Goal: Information Seeking & Learning: Learn about a topic

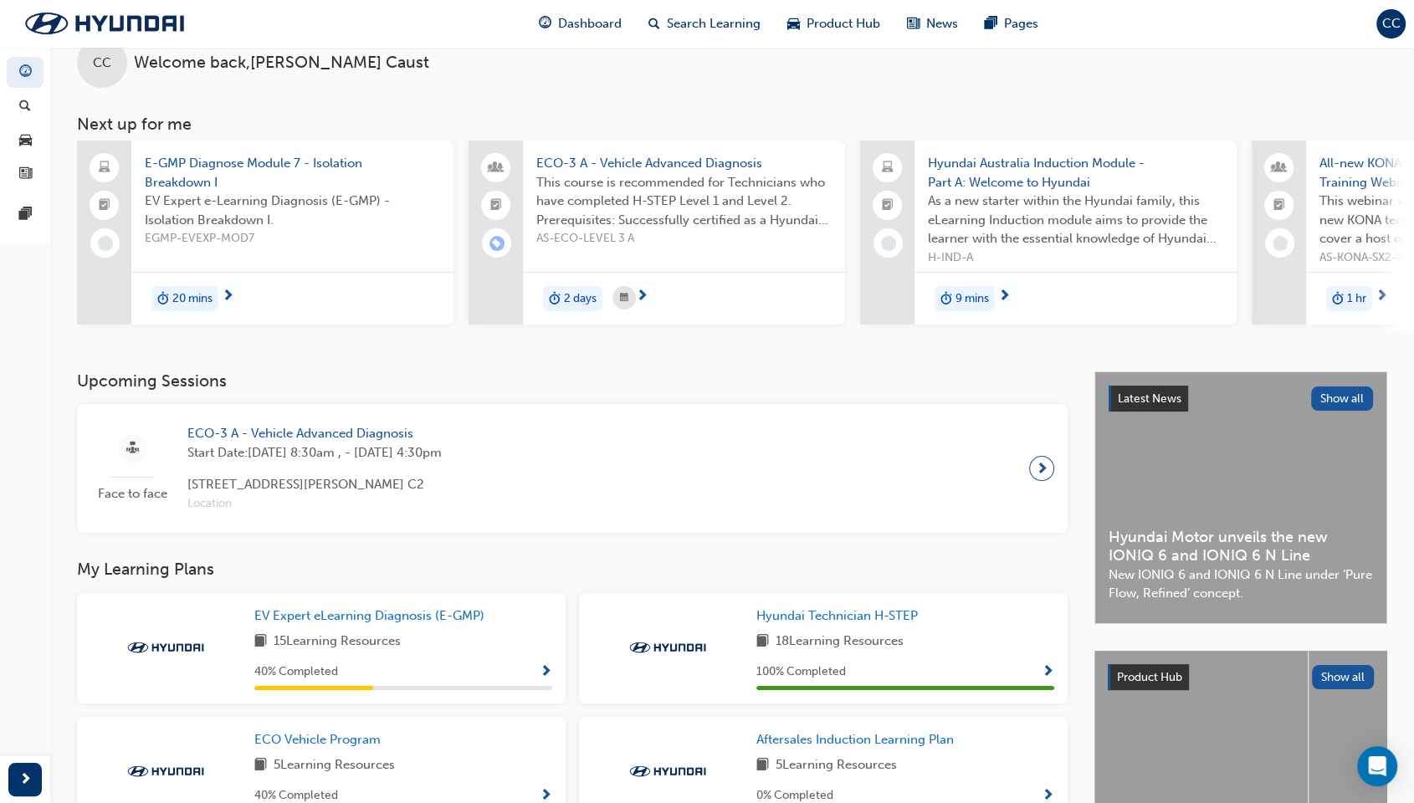
scroll to position [93, 0]
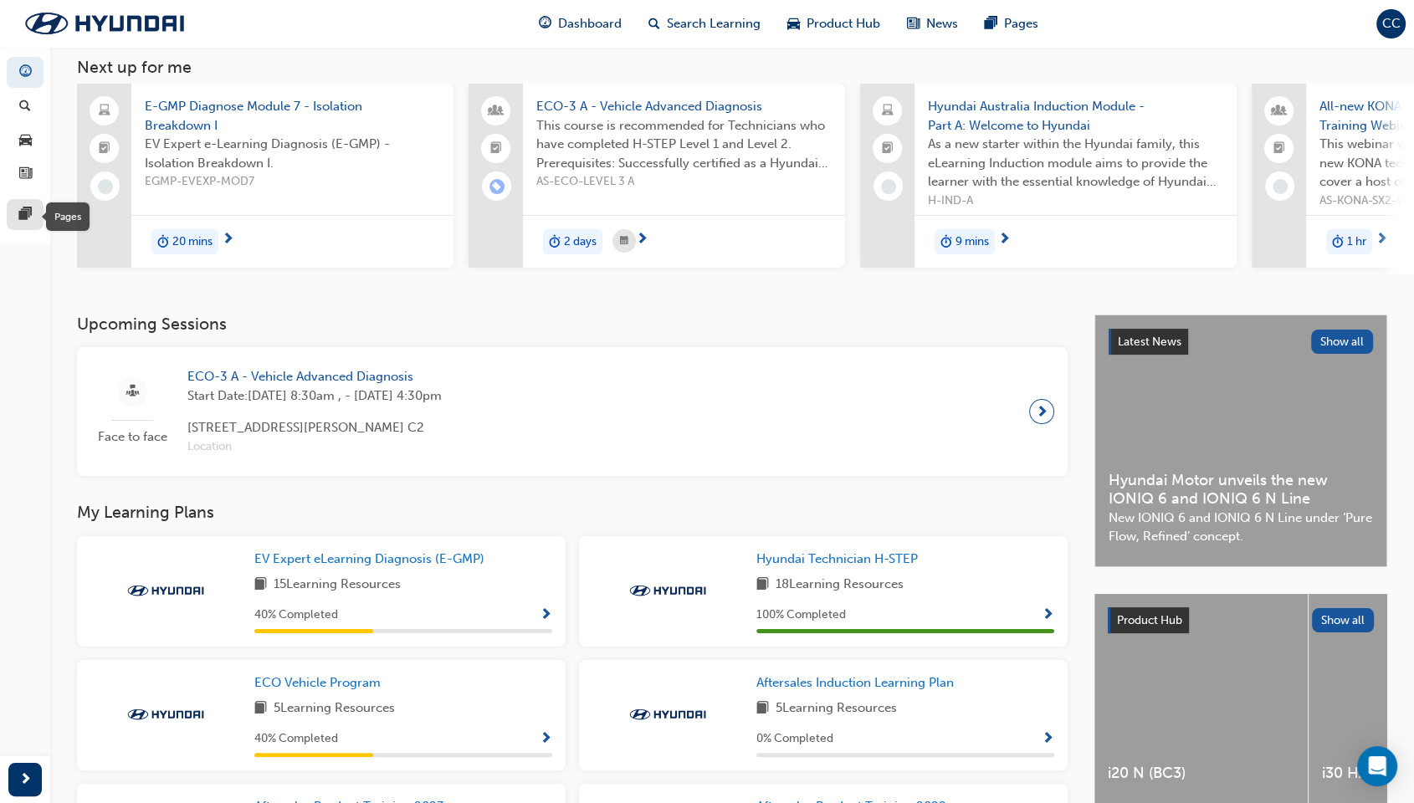
click at [24, 211] on span "pages-icon" at bounding box center [25, 215] width 13 height 15
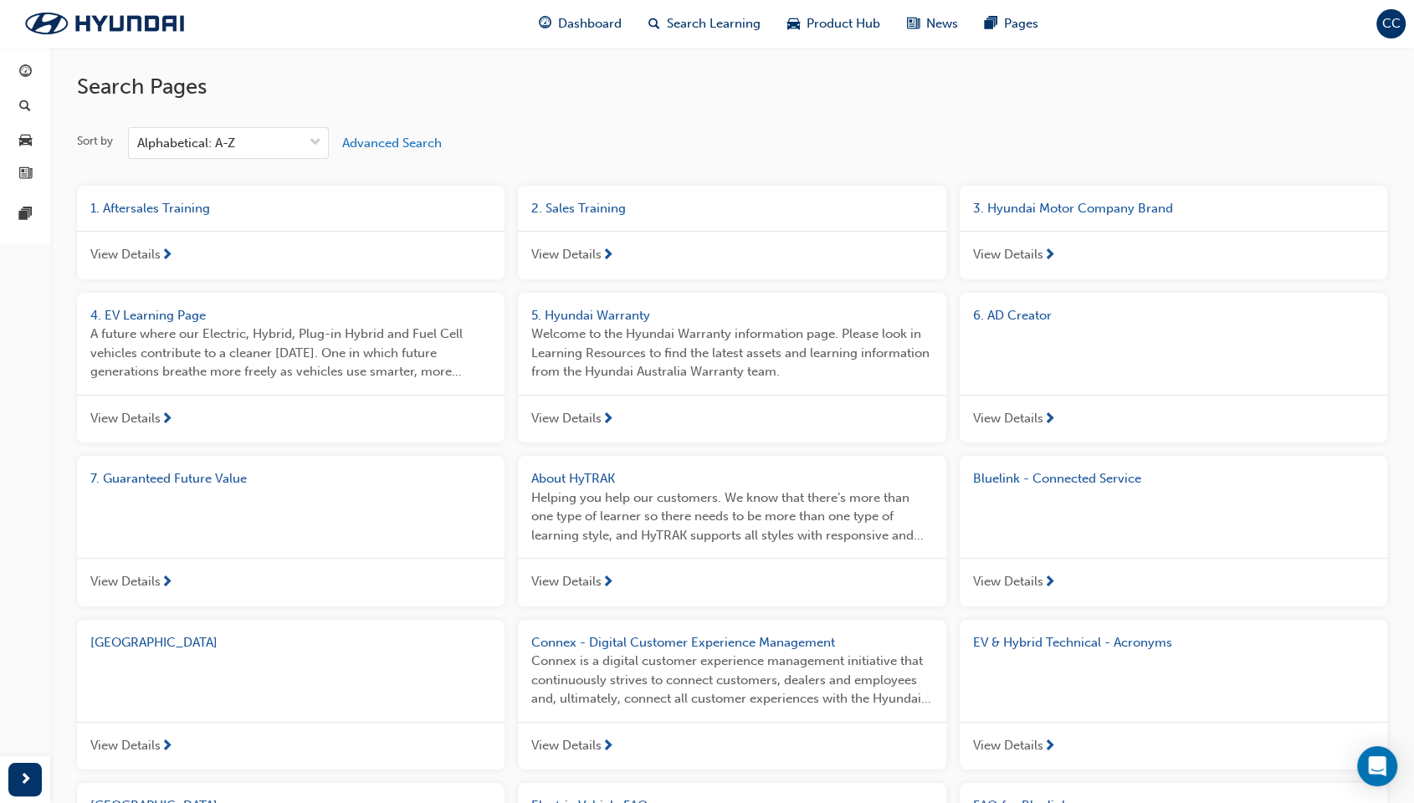
click at [1018, 485] on span "Bluelink - Connected Service" at bounding box center [1057, 478] width 168 height 15
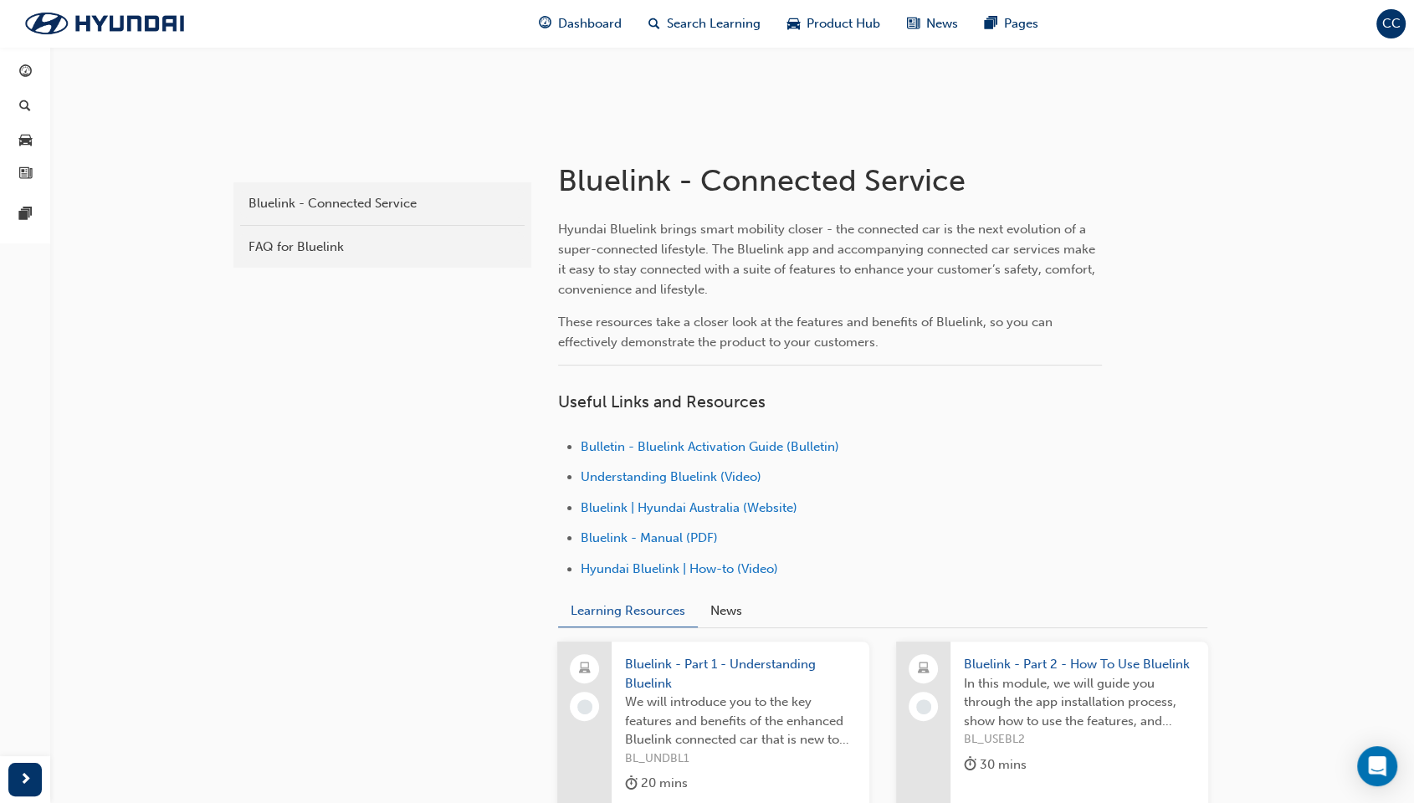
scroll to position [372, 0]
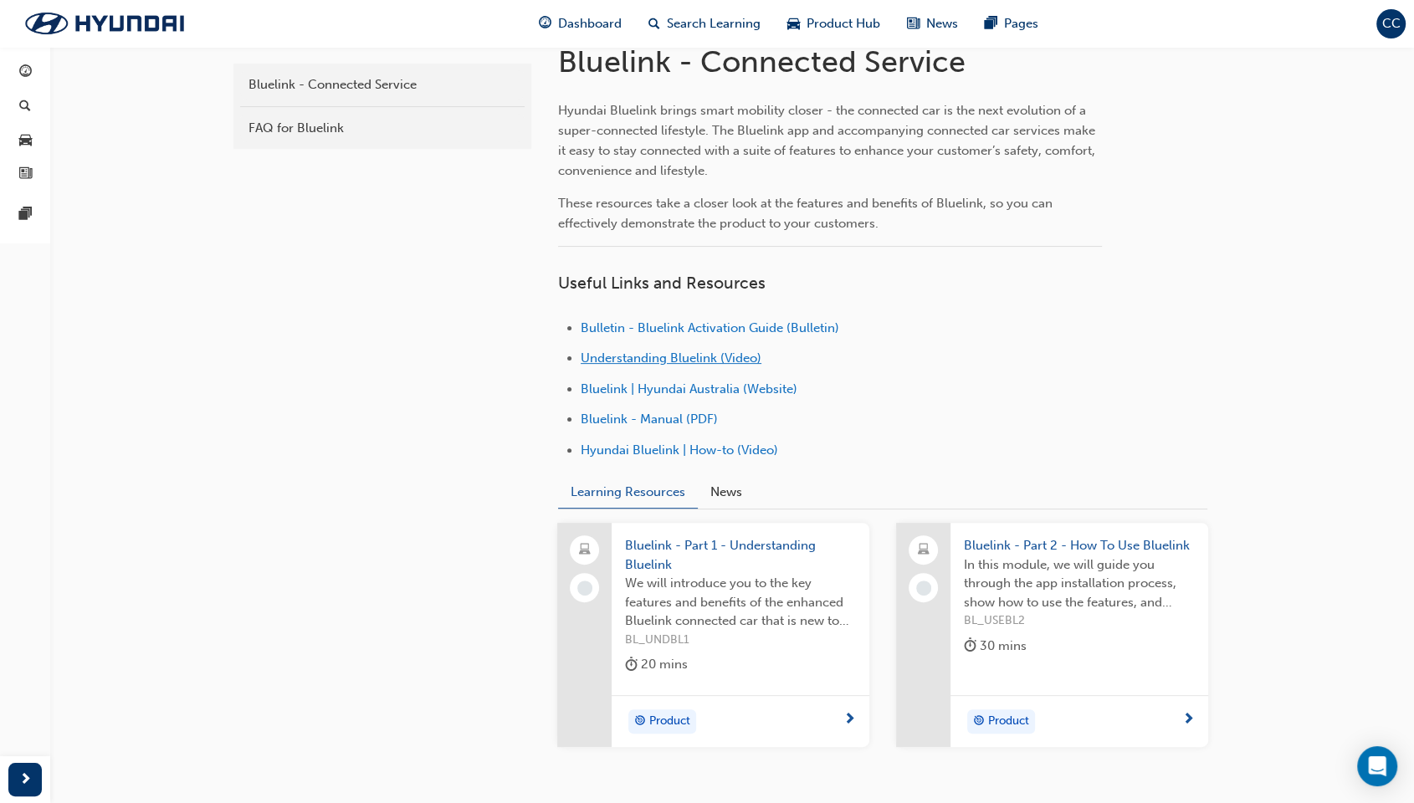
click at [623, 359] on span "Understanding Bluelink (Video)" at bounding box center [671, 358] width 181 height 15
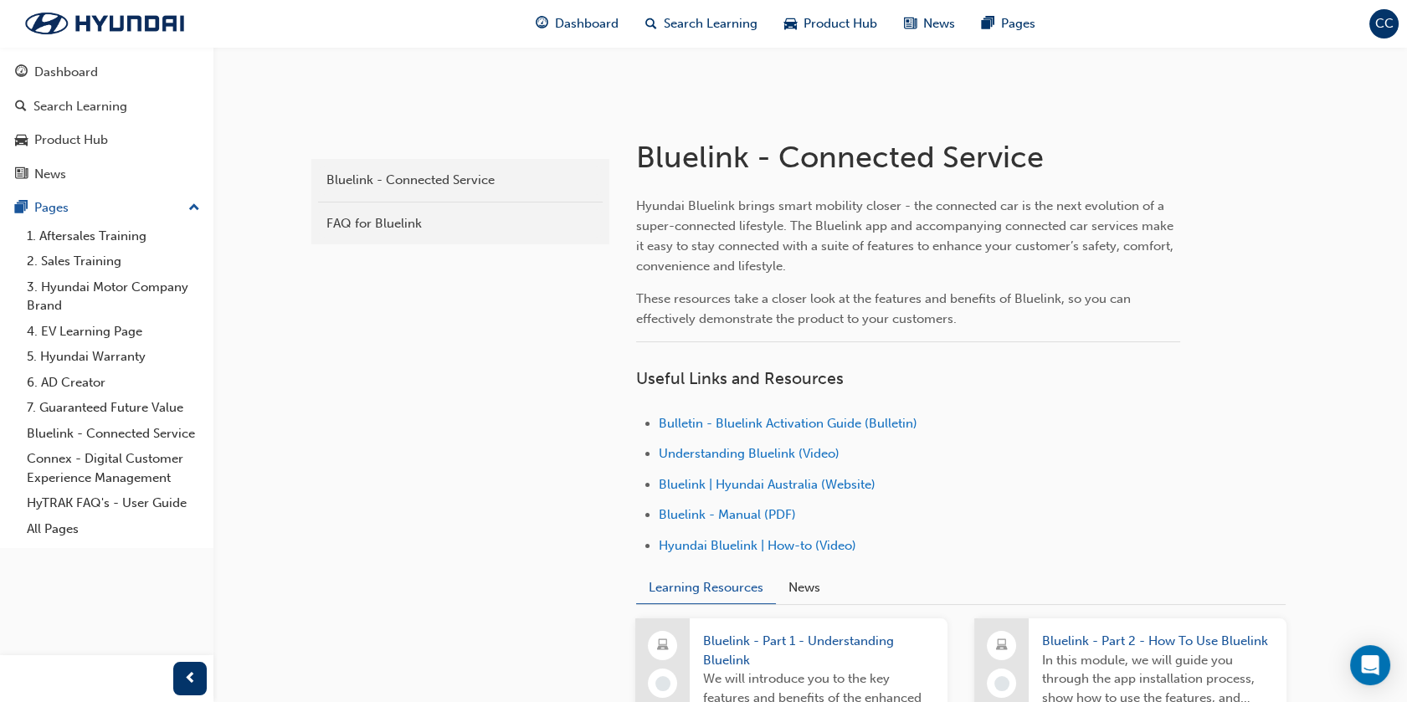
scroll to position [279, 0]
click at [792, 543] on span "Hyundai Bluelink | How-to (Video)" at bounding box center [757, 543] width 197 height 15
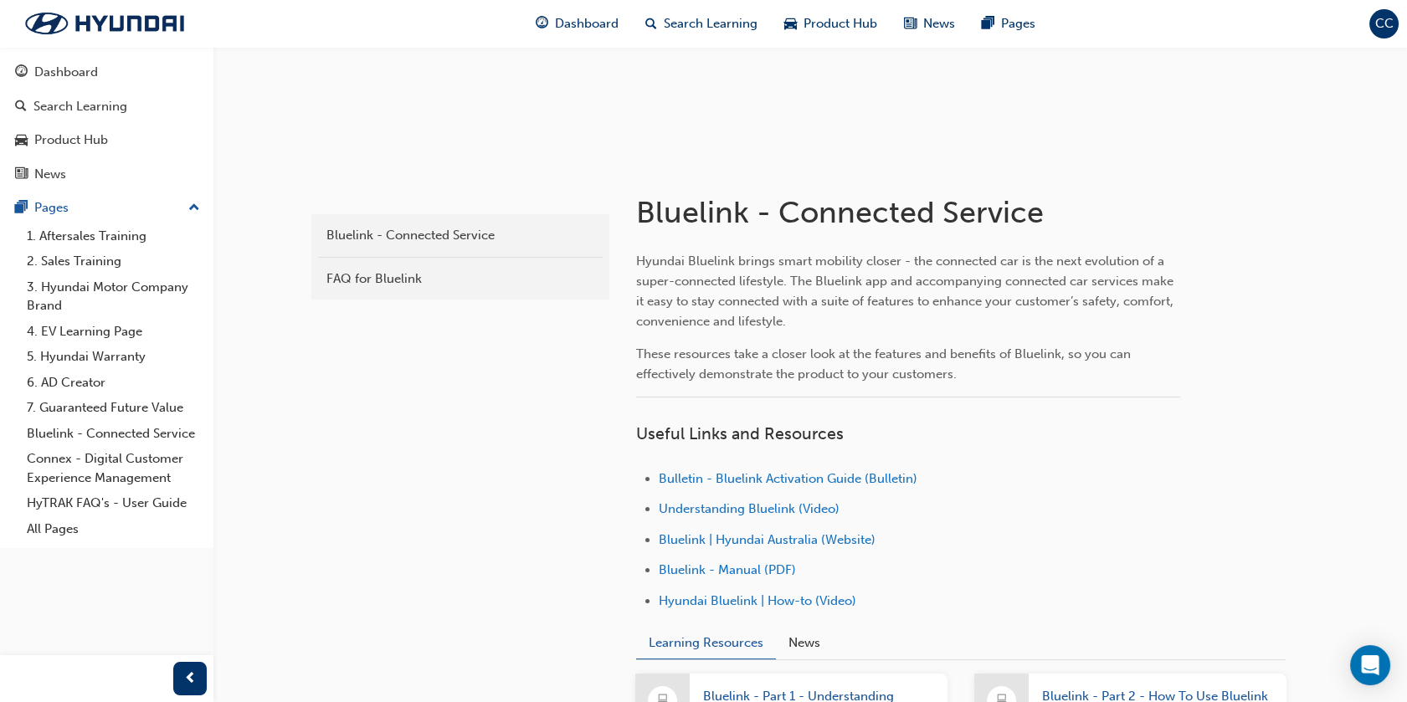
scroll to position [279, 0]
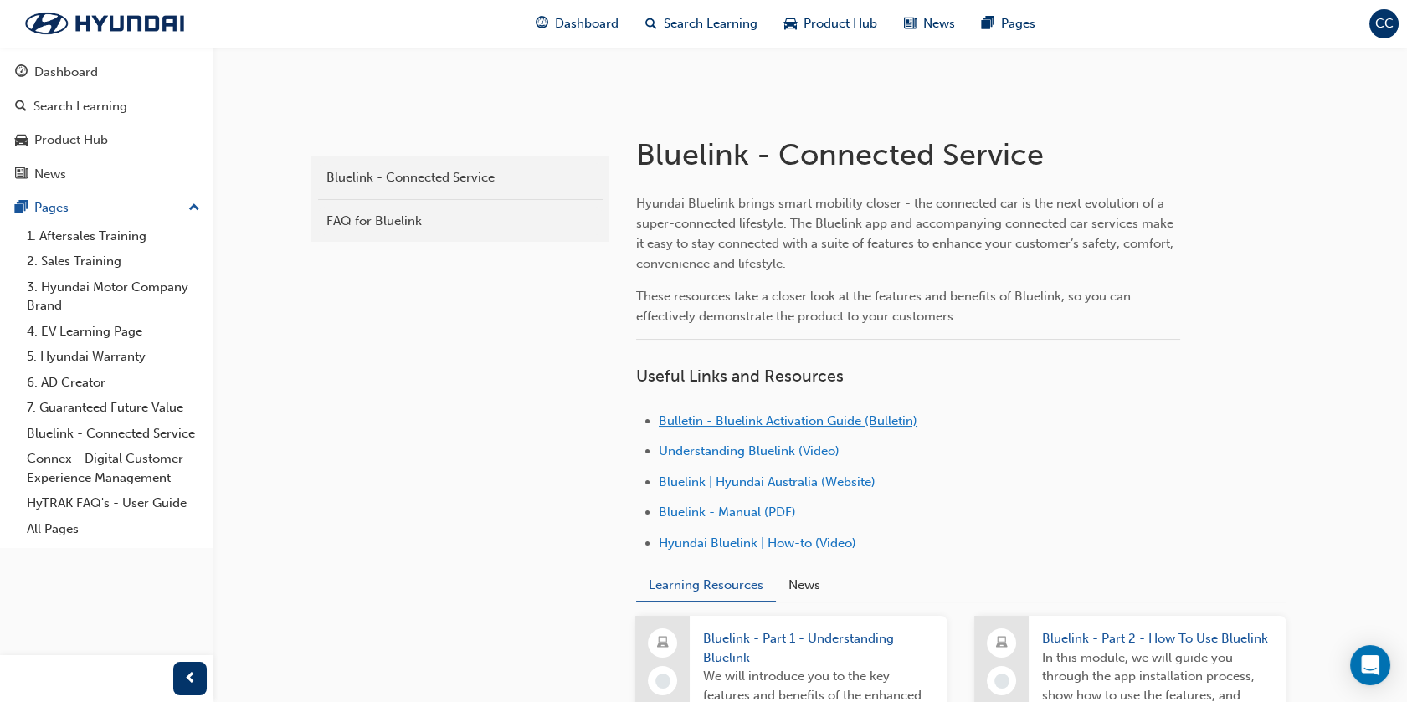
click at [839, 421] on span "Bulletin - Bluelink Activation Guide (Bulletin)" at bounding box center [788, 420] width 259 height 15
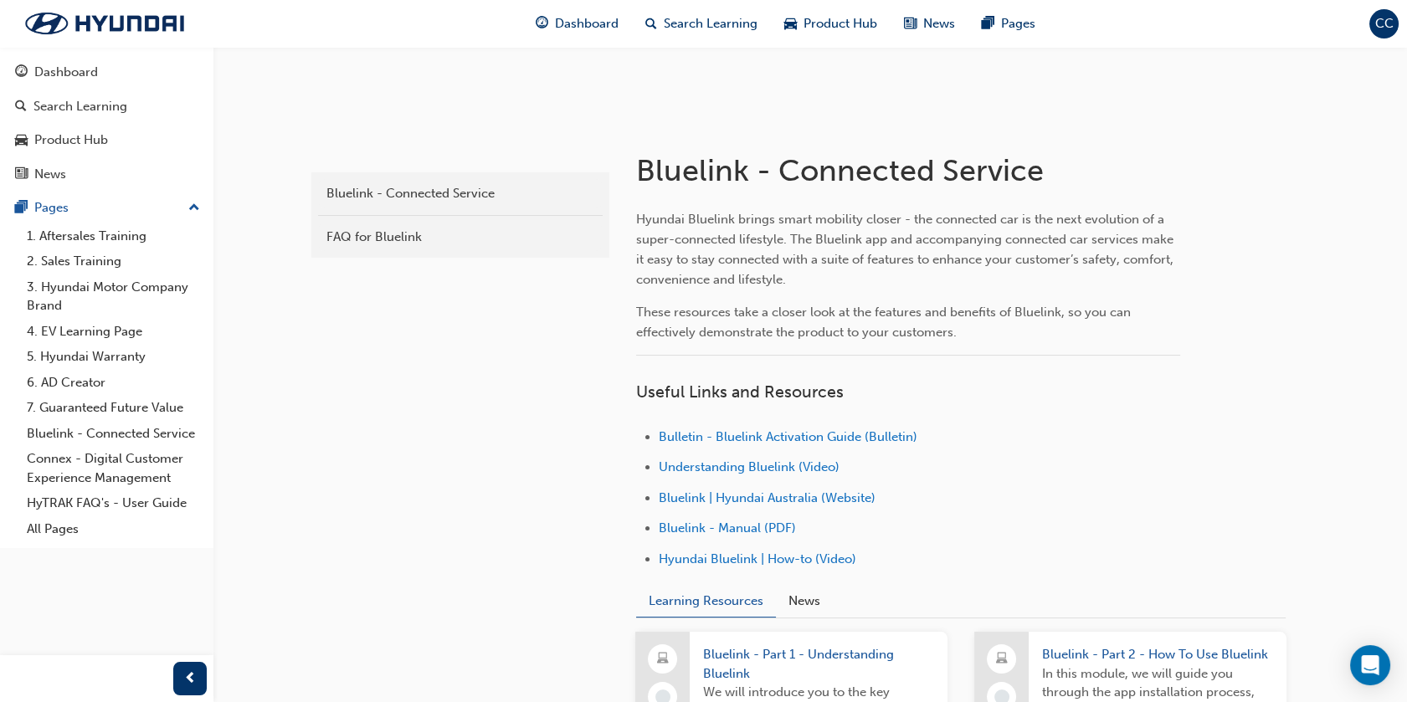
scroll to position [372, 0]
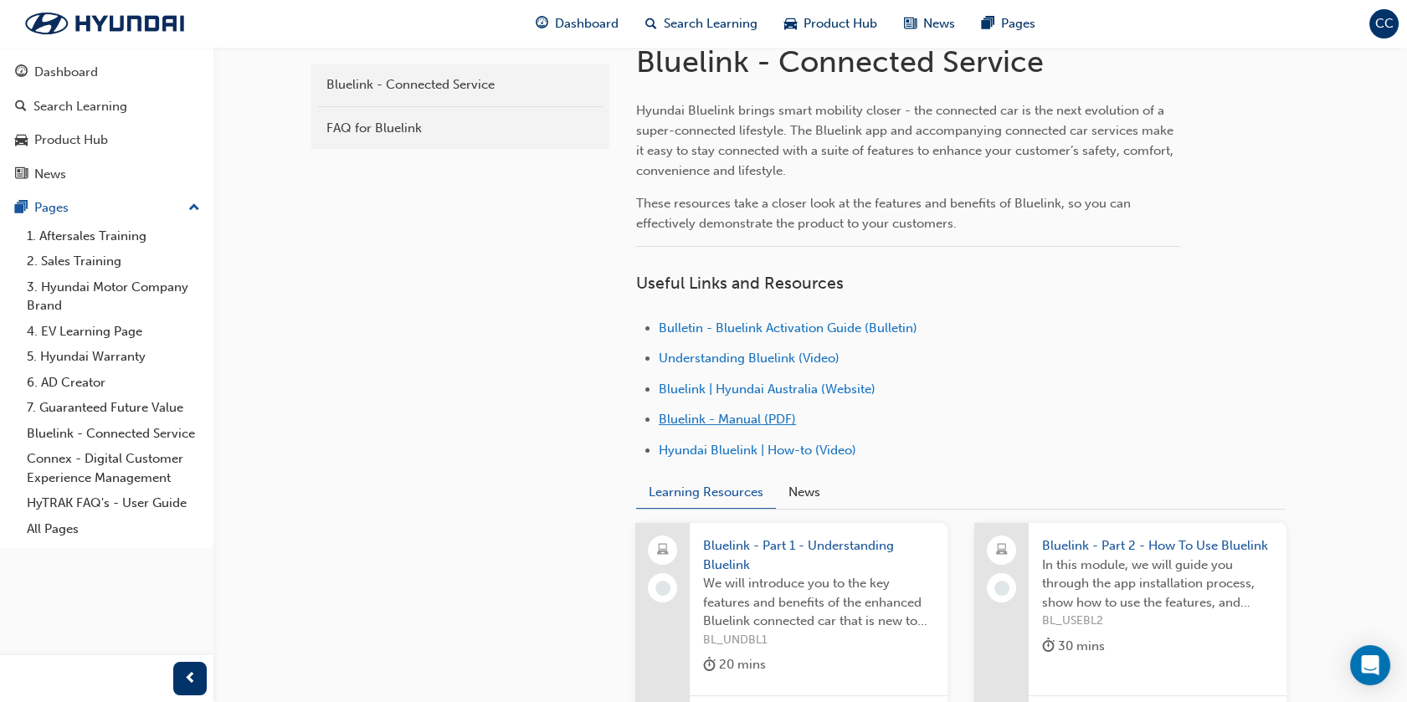
click at [731, 420] on span "Bluelink - Manual (PDF)" at bounding box center [727, 419] width 137 height 15
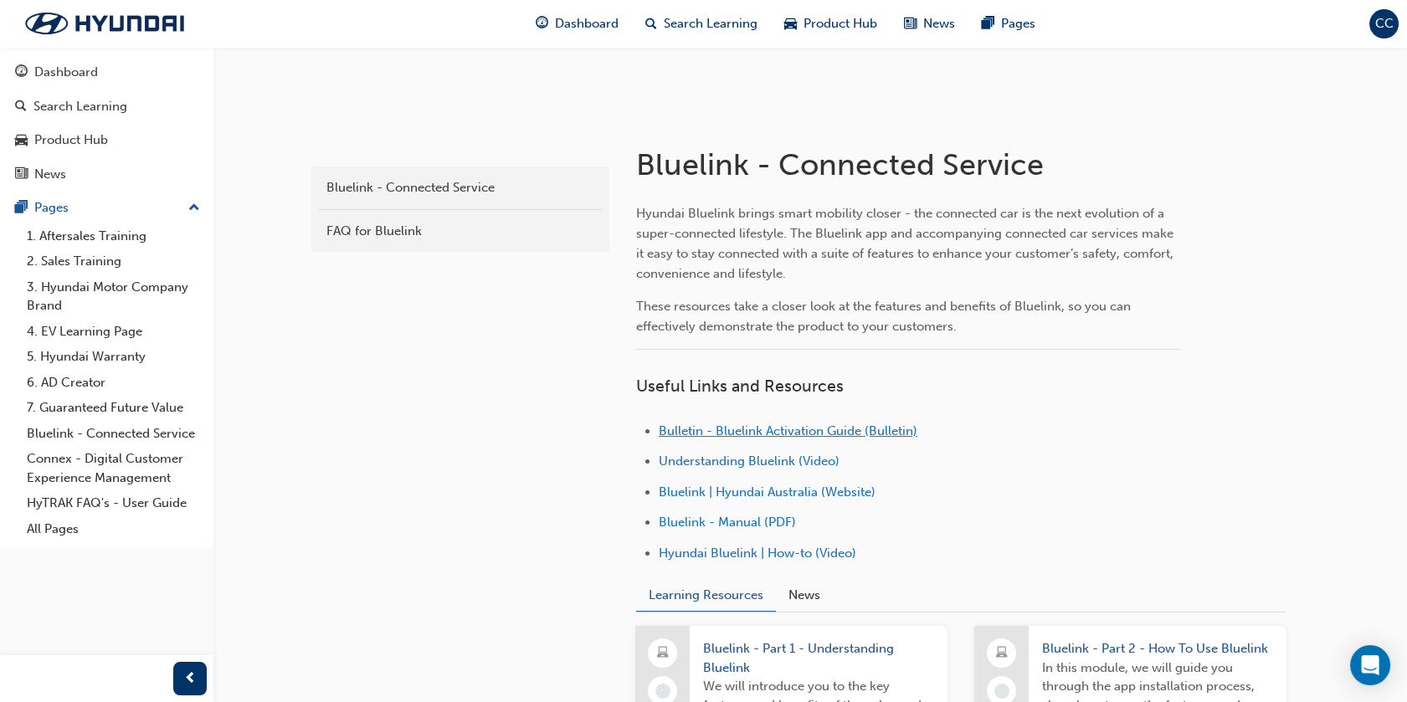
scroll to position [279, 0]
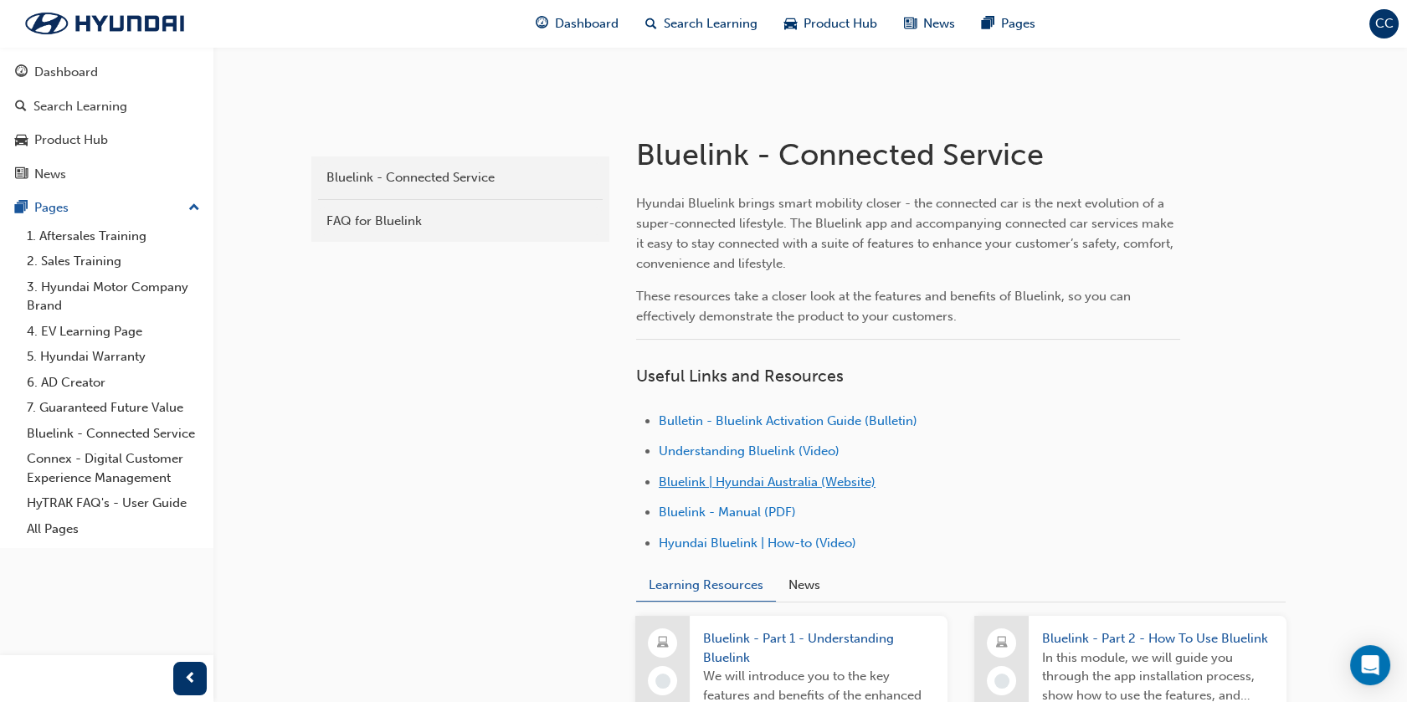
click at [770, 484] on span "Bluelink | Hyundai Australia (Website)" at bounding box center [767, 482] width 217 height 15
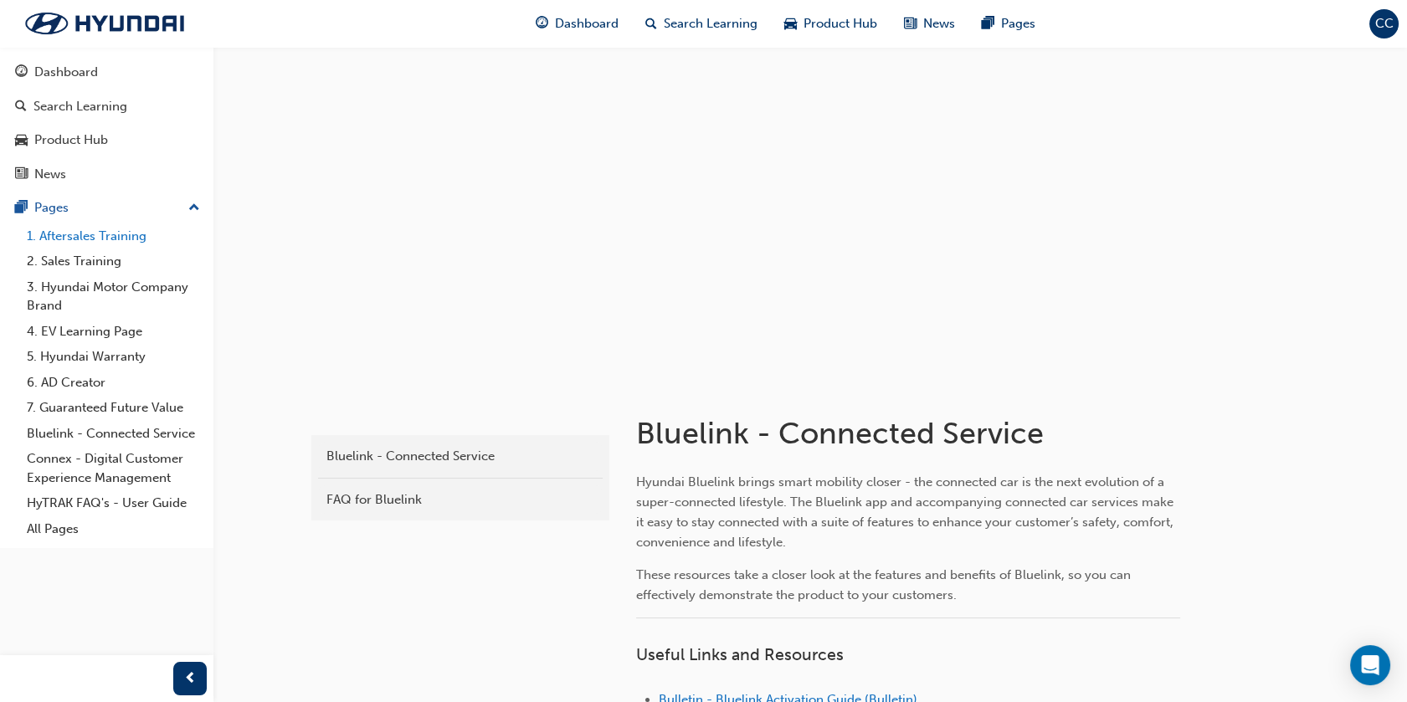
click at [69, 235] on link "1. Aftersales Training" at bounding box center [113, 236] width 187 height 26
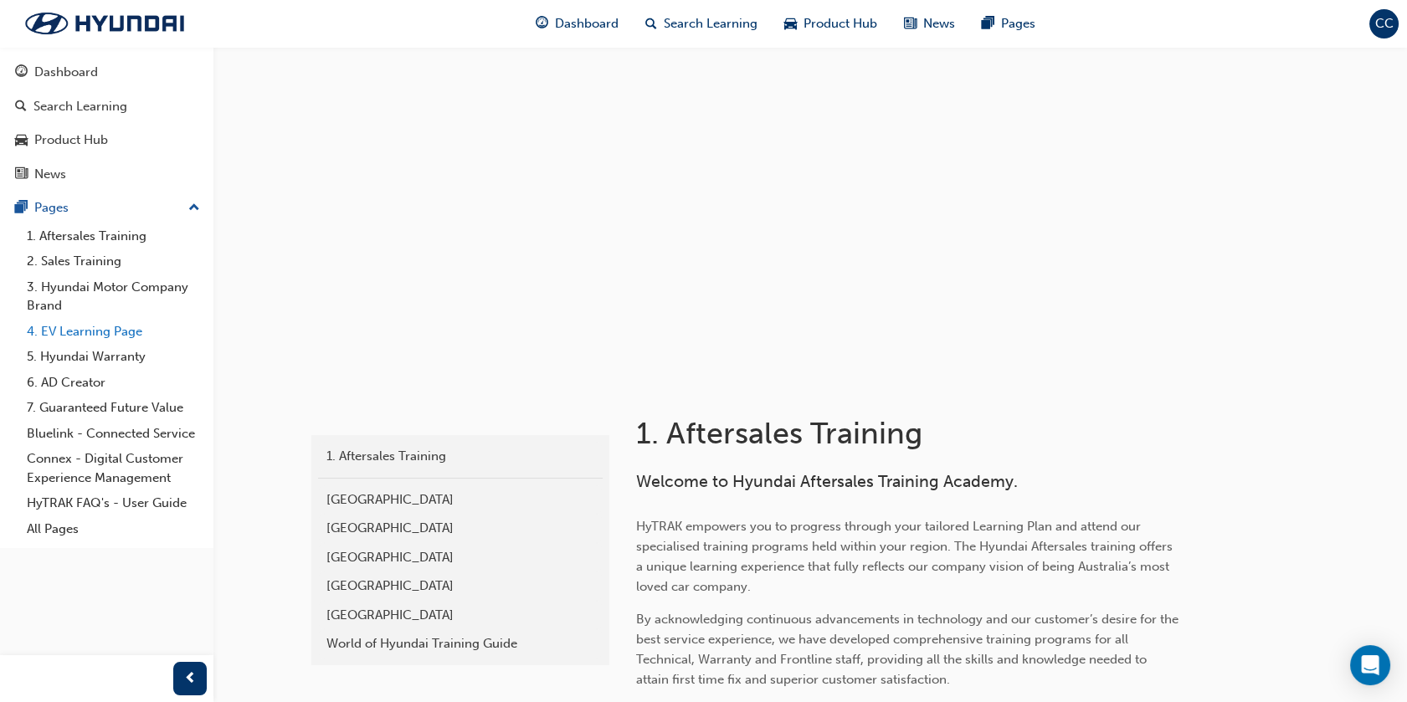
click at [71, 335] on link "4. EV Learning Page" at bounding box center [113, 332] width 187 height 26
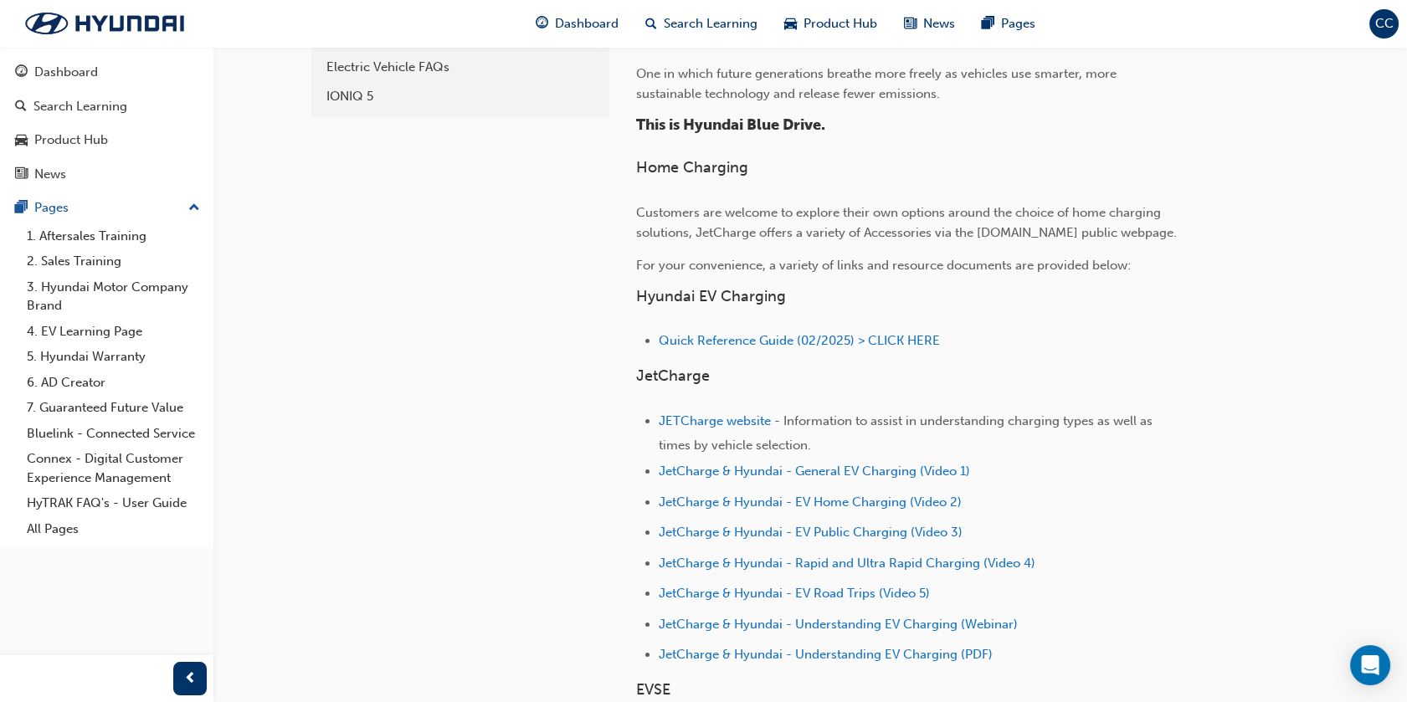
scroll to position [464, 0]
click at [762, 338] on span "Quick Reference Guide (02/2025) > CLICK HERE" at bounding box center [799, 337] width 281 height 15
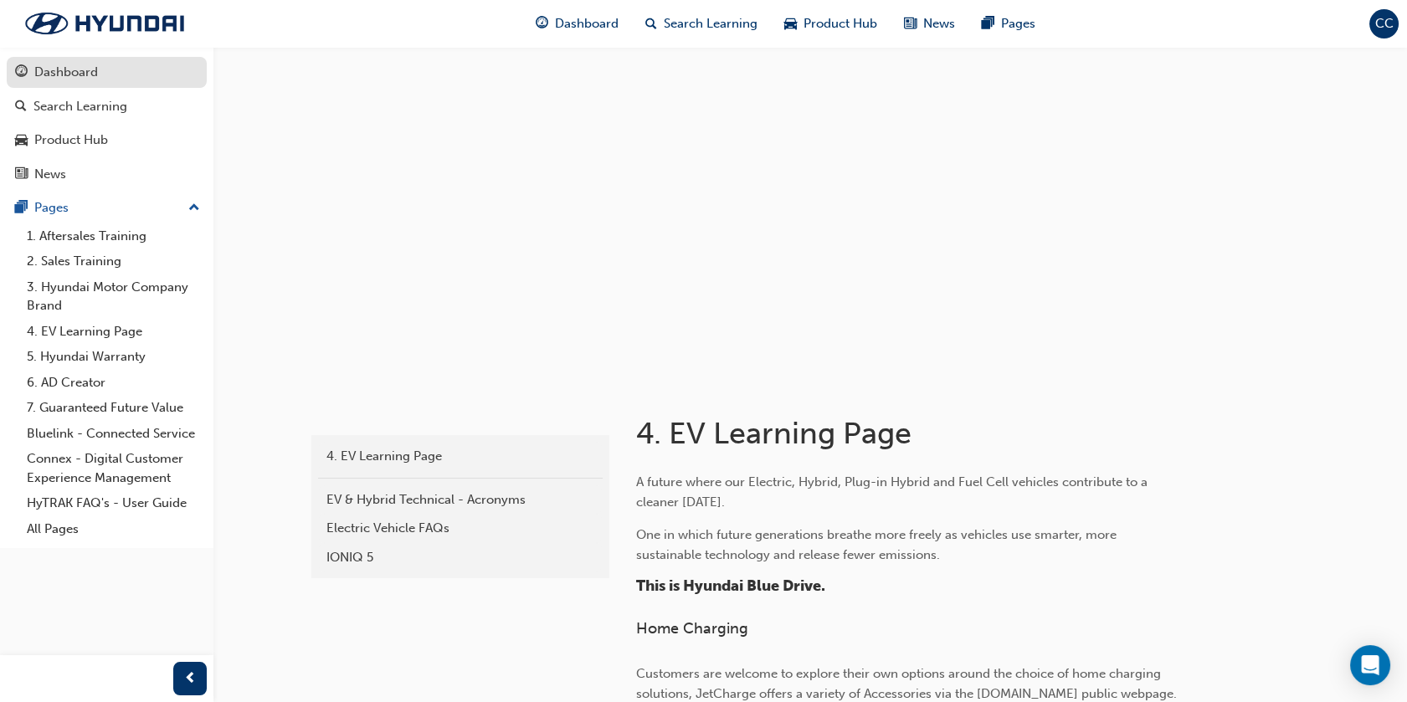
click at [41, 70] on div "Dashboard" at bounding box center [66, 72] width 64 height 19
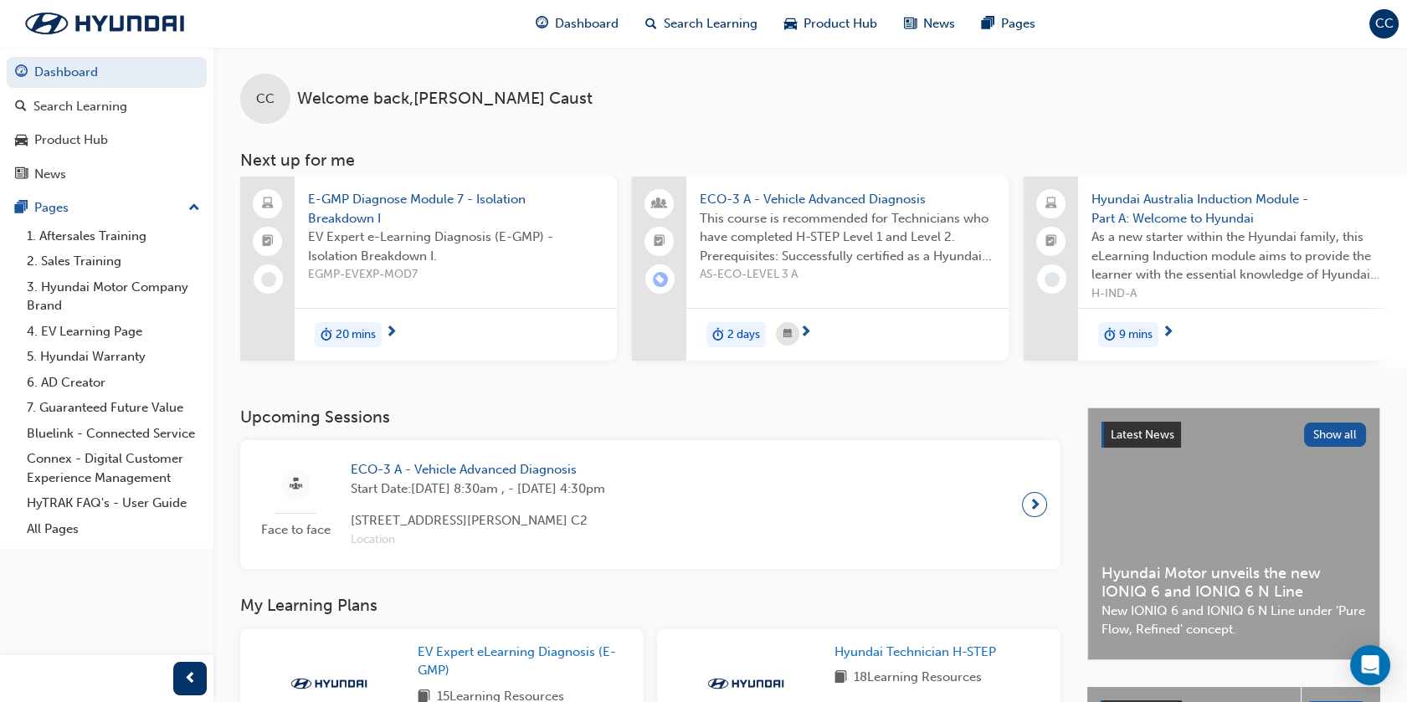
click at [351, 334] on span "20 mins" at bounding box center [356, 335] width 40 height 19
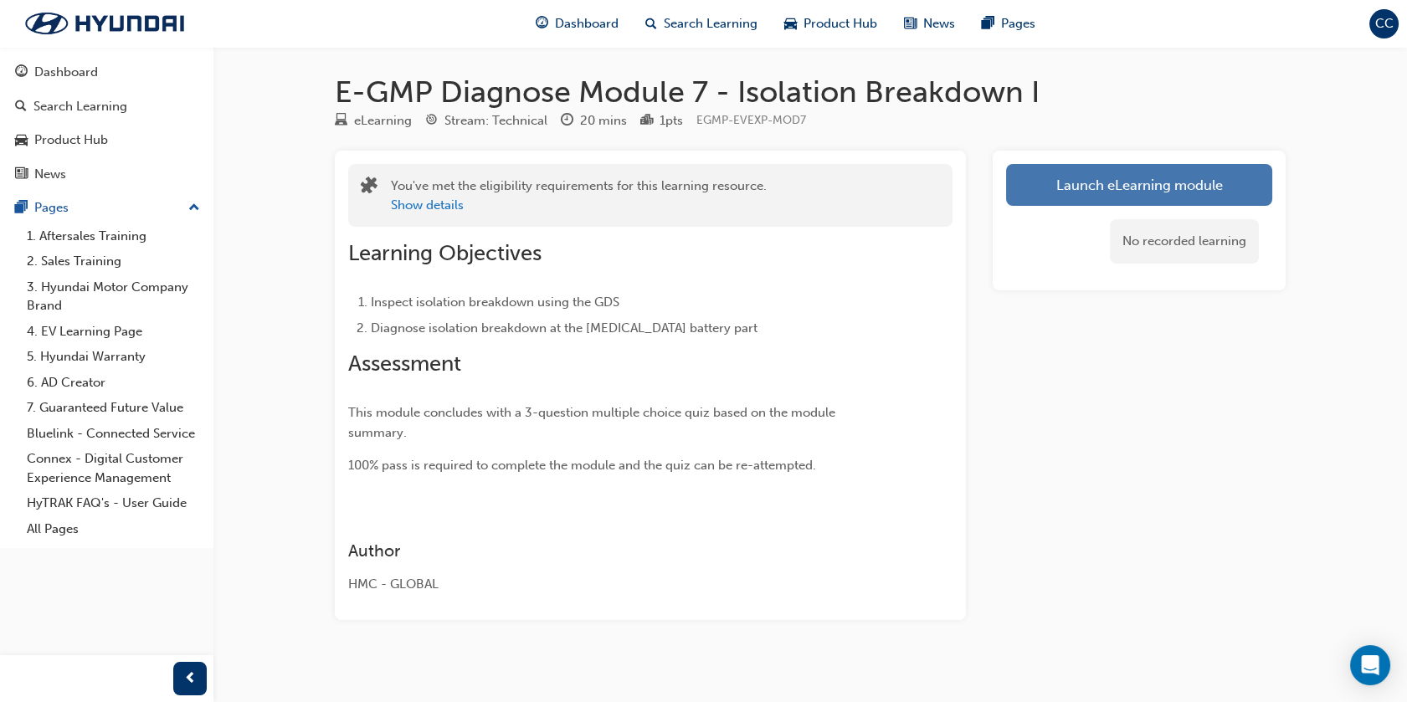
click at [1098, 186] on link "Launch eLearning module" at bounding box center [1139, 185] width 266 height 42
